Goal: Communication & Community: Answer question/provide support

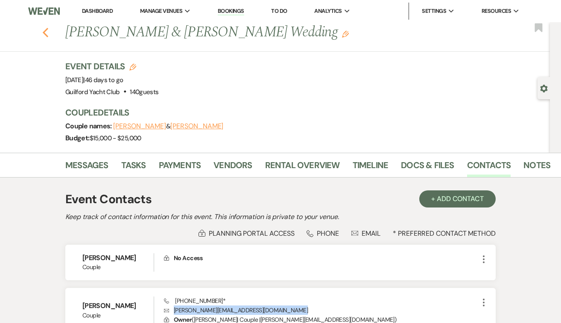
click at [44, 32] on use "button" at bounding box center [46, 32] width 6 height 9
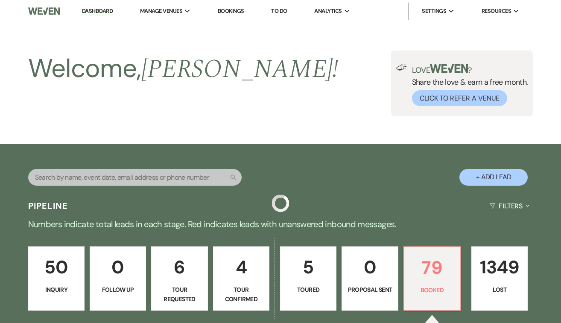
scroll to position [188, 0]
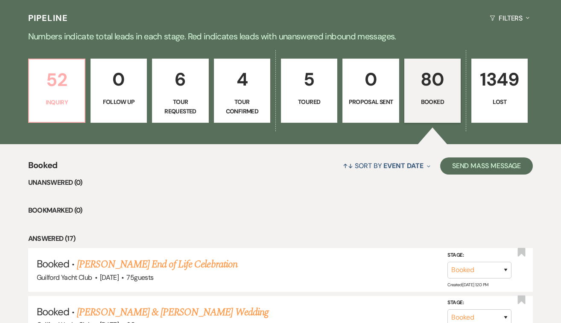
click at [46, 94] on p "52" at bounding box center [56, 79] width 45 height 29
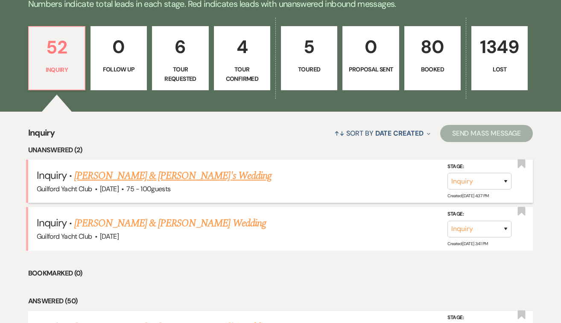
scroll to position [220, 0]
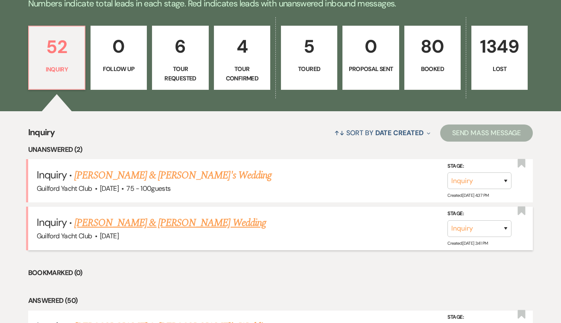
click at [118, 220] on link "[PERSON_NAME] & [PERSON_NAME] Wedding" at bounding box center [169, 222] width 191 height 15
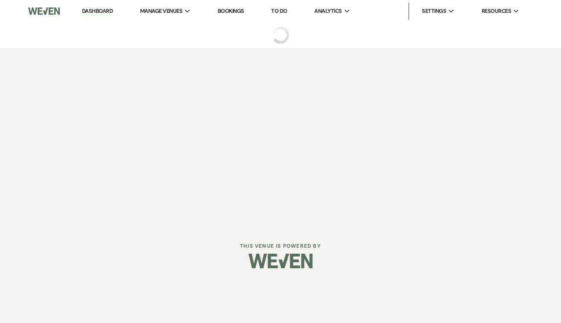
select select "5"
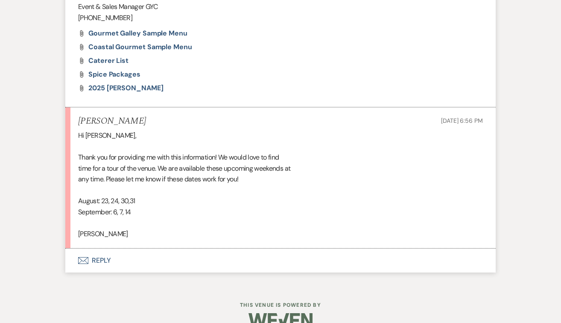
scroll to position [784, 0]
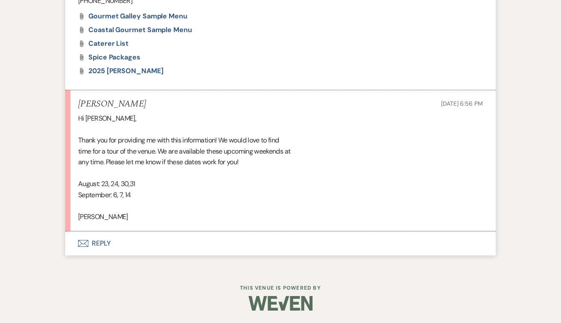
click at [103, 244] on button "Envelope Reply" at bounding box center [280, 243] width 431 height 24
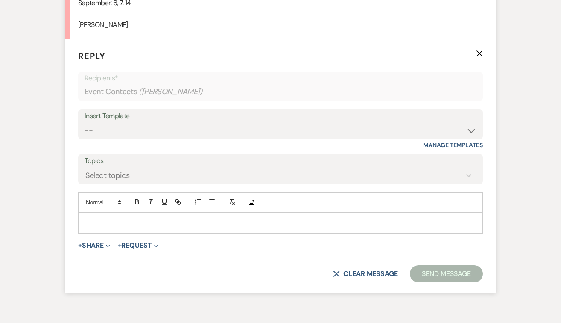
scroll to position [980, 0]
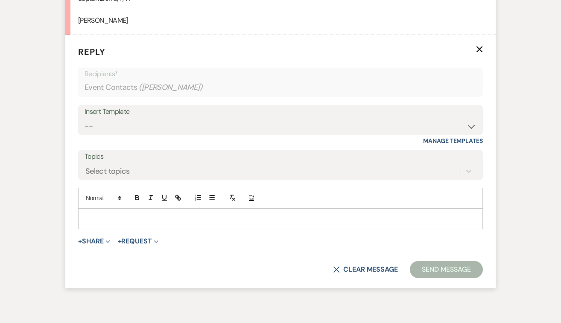
click at [100, 223] on div at bounding box center [281, 218] width 404 height 20
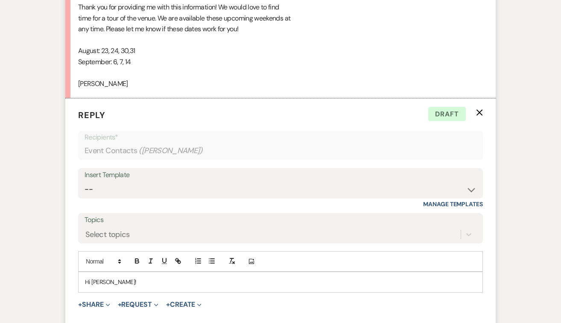
scroll to position [913, 0]
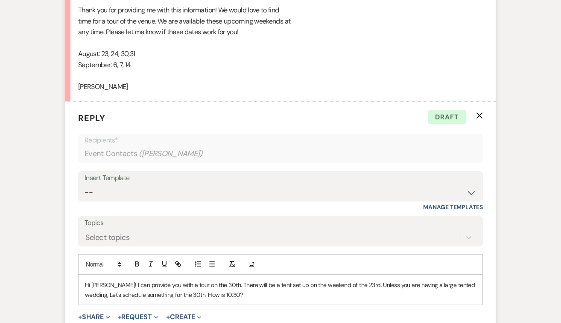
click at [351, 286] on p "Hi [PERSON_NAME]! I can provide you with a tour on the 30th. There will be a te…" at bounding box center [280, 289] width 391 height 19
drag, startPoint x: 212, startPoint y: 286, endPoint x: 122, endPoint y: 287, distance: 90.2
click at [122, 287] on p "Hi [PERSON_NAME]! I can provide you with a tour on the 30th. There will be a te…" at bounding box center [280, 289] width 391 height 19
click at [319, 289] on p "Hi [PERSON_NAME]! There will be a tent set up on the weekend of the 23rd. Unles…" at bounding box center [280, 289] width 391 height 19
click at [318, 286] on p "Hi [PERSON_NAME]! There will be a tent set up on the weekend of the 23rd. Unles…" at bounding box center [280, 289] width 391 height 19
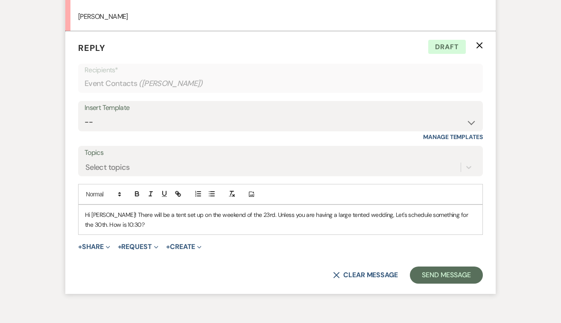
scroll to position [983, 0]
click at [439, 277] on button "Send Message" at bounding box center [446, 275] width 73 height 17
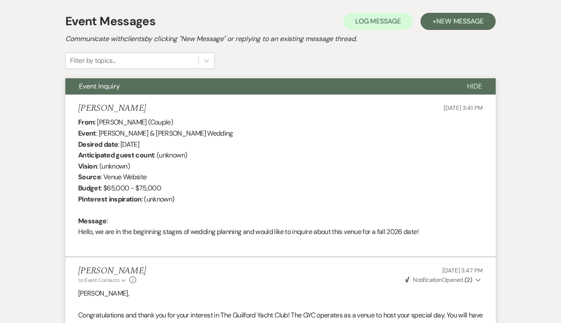
scroll to position [0, 0]
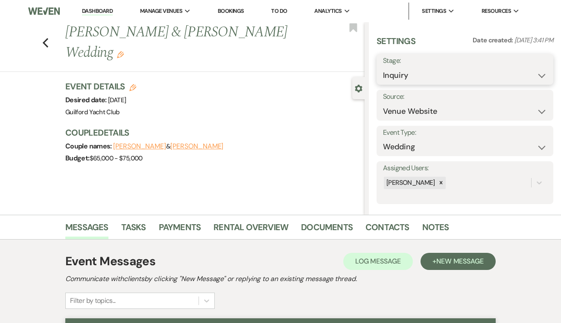
click at [430, 77] on select "Inquiry Follow Up Tour Requested Tour Confirmed Toured Proposal Sent Booked Lost" at bounding box center [465, 75] width 164 height 17
select select "2"
click at [531, 73] on button "Save" at bounding box center [535, 69] width 37 height 17
click at [47, 38] on icon "Previous" at bounding box center [45, 43] width 6 height 10
select select "2"
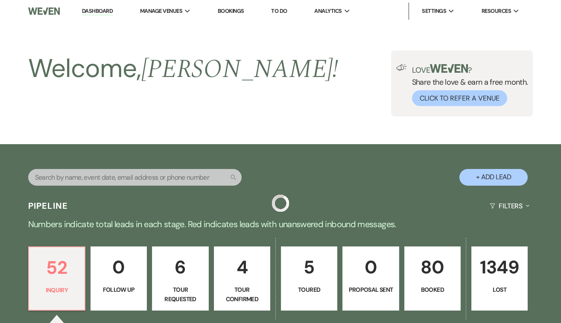
scroll to position [220, 0]
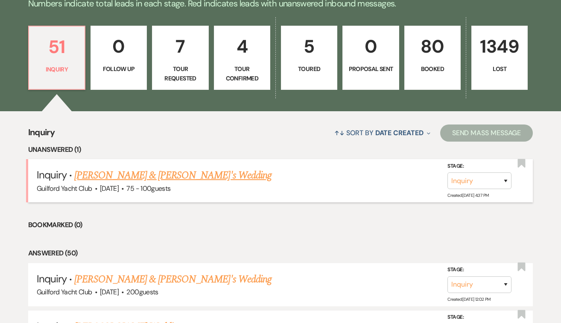
click at [116, 178] on link "[PERSON_NAME] & [PERSON_NAME]'s Wedding" at bounding box center [172, 174] width 197 height 15
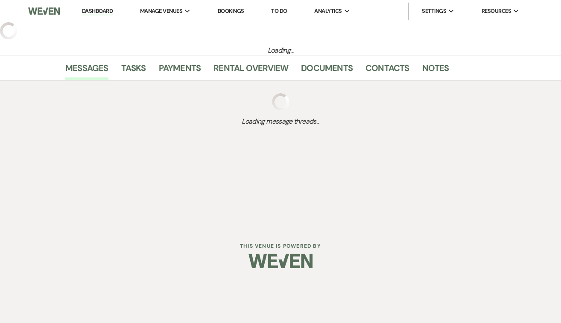
select select "5"
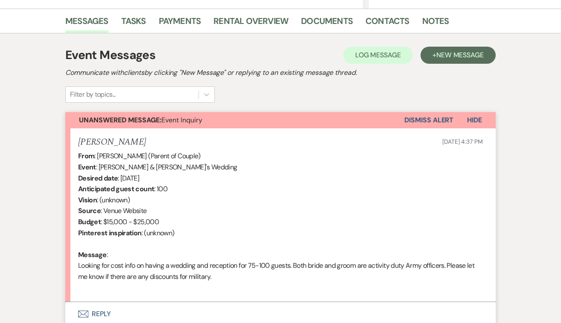
scroll to position [277, 0]
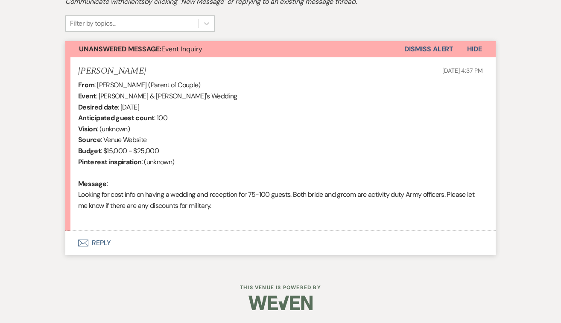
click at [104, 240] on button "Envelope Reply" at bounding box center [280, 243] width 431 height 24
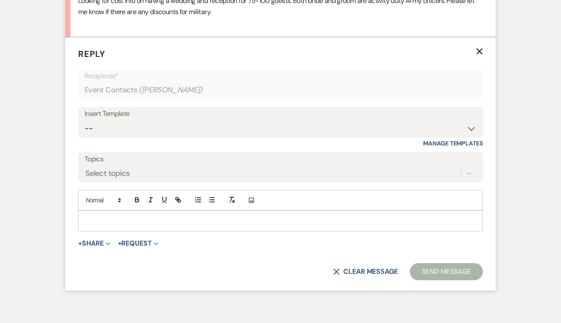
scroll to position [473, 0]
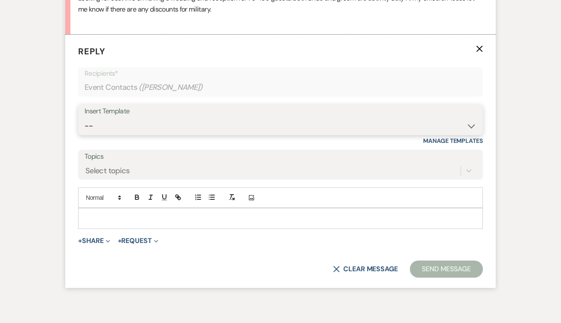
click at [92, 128] on select "-- Weven Planning Portal Introduction (Booked Events) Initial Inquiry Response …" at bounding box center [281, 125] width 392 height 17
select select "2020"
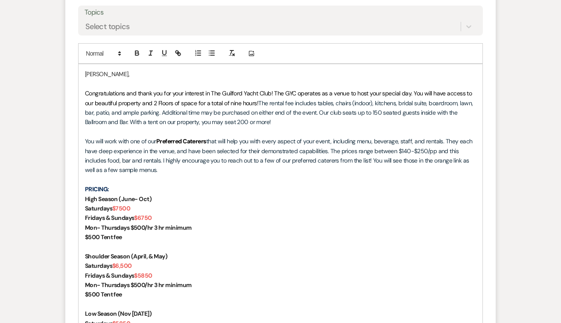
scroll to position [738, 0]
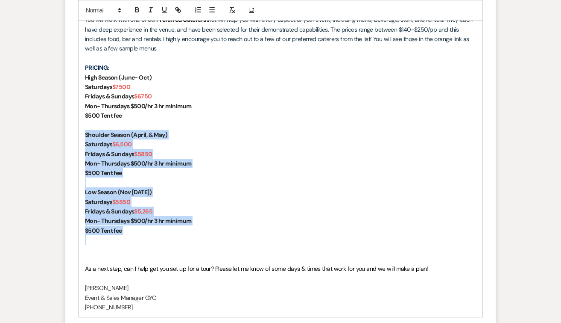
drag, startPoint x: 137, startPoint y: 238, endPoint x: 76, endPoint y: 133, distance: 121.2
click at [76, 133] on form "Reply X Draft saved! Recipients* Event Contacts ( [PERSON_NAME] ) Insert Templa…" at bounding box center [280, 106] width 431 height 675
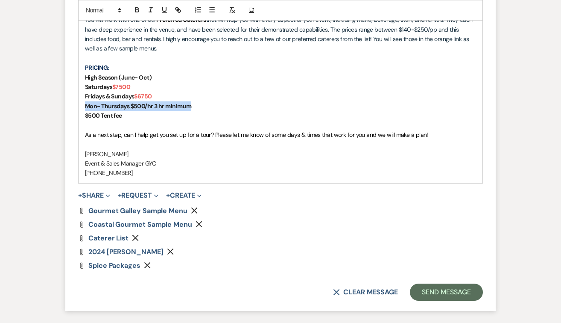
drag, startPoint x: 196, startPoint y: 102, endPoint x: 84, endPoint y: 109, distance: 112.5
click at [84, 109] on div "[PERSON_NAME], Congratulations and thank you for your interest in The Guilford …" at bounding box center [281, 63] width 404 height 240
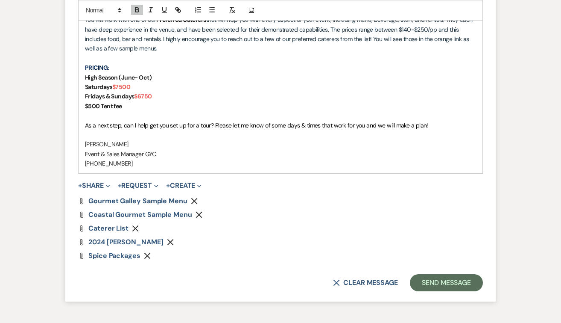
click at [174, 241] on icon "Remove" at bounding box center [170, 241] width 7 height 7
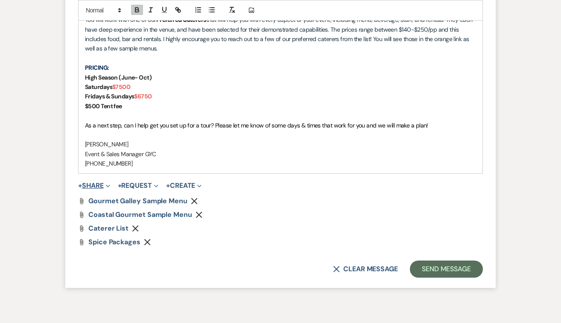
click at [105, 185] on button "+ Share Expand" at bounding box center [94, 185] width 32 height 7
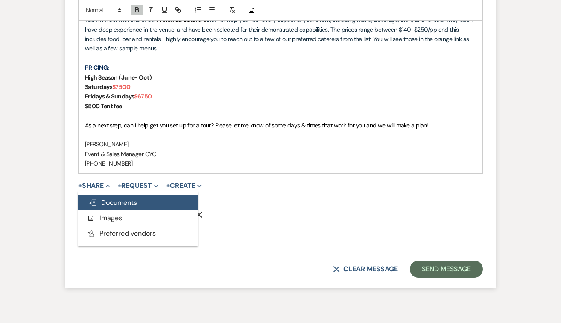
click at [109, 197] on button "Doc Upload Documents" at bounding box center [138, 202] width 120 height 15
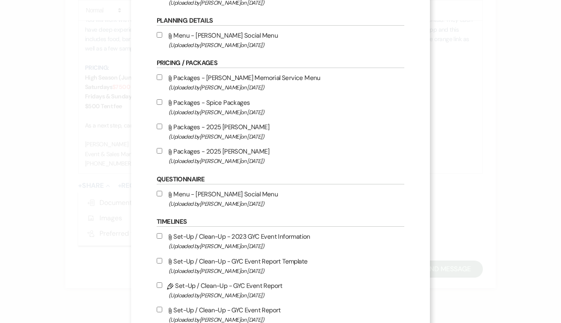
scroll to position [304, 0]
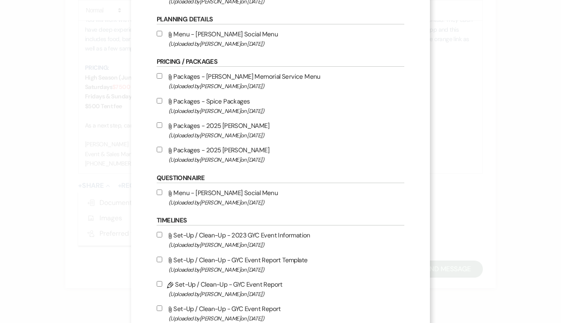
click at [159, 152] on input "Attach File Packages - 2025 [PERSON_NAME] (Uploaded by [PERSON_NAME] on [DATE] )" at bounding box center [160, 150] width 6 height 6
checkbox input "true"
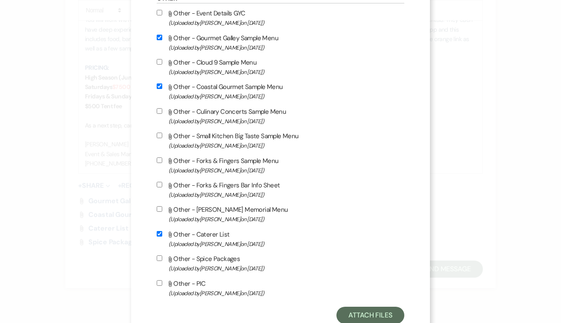
scroll to position [699, 0]
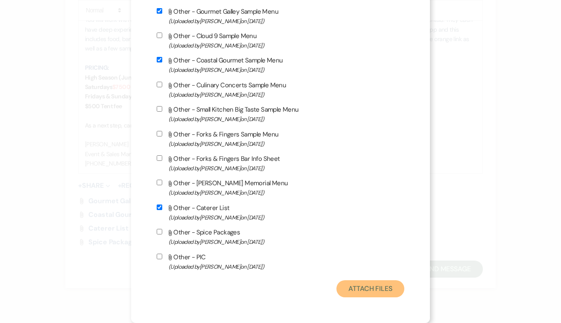
click at [391, 286] on button "Attach Files" at bounding box center [371, 288] width 68 height 17
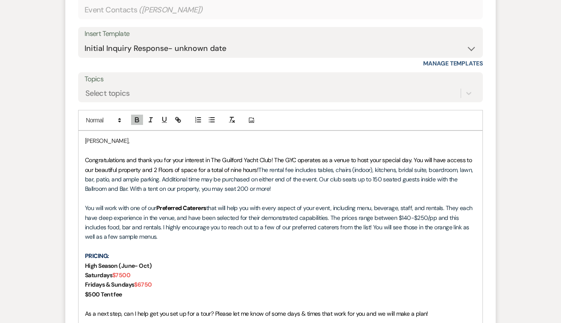
scroll to position [552, 0]
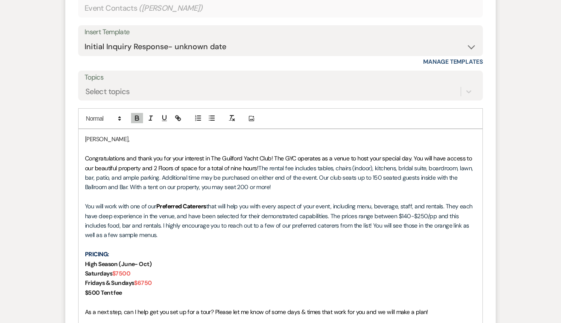
click at [274, 156] on span "Congratulations and thank you for your interest in The Guilford Yacht Club! The…" at bounding box center [279, 162] width 389 height 17
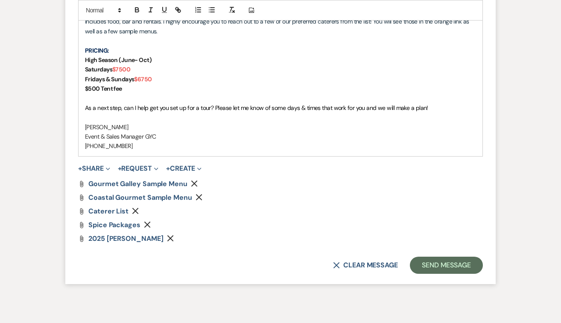
scroll to position [804, 0]
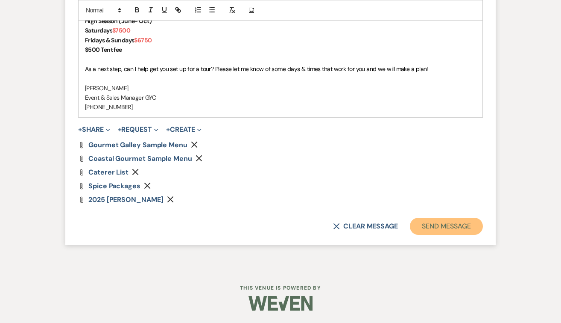
click at [441, 229] on button "Send Message" at bounding box center [446, 225] width 73 height 17
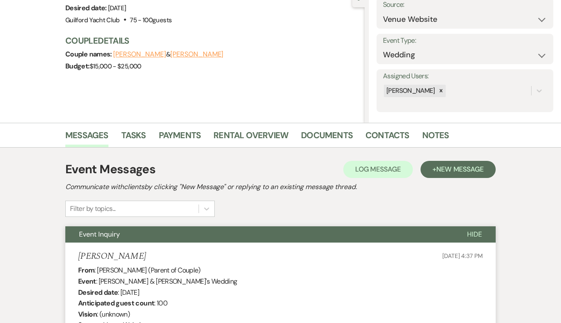
scroll to position [0, 0]
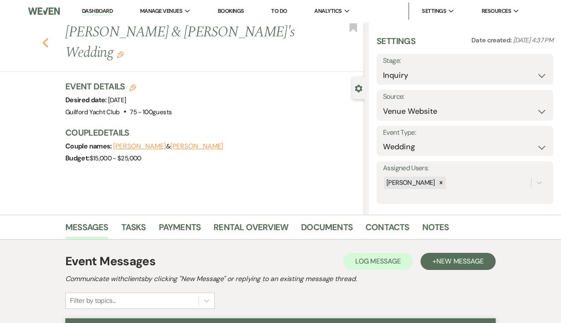
click at [43, 38] on icon "Previous" at bounding box center [45, 43] width 6 height 10
